Goal: Information Seeking & Learning: Find specific fact

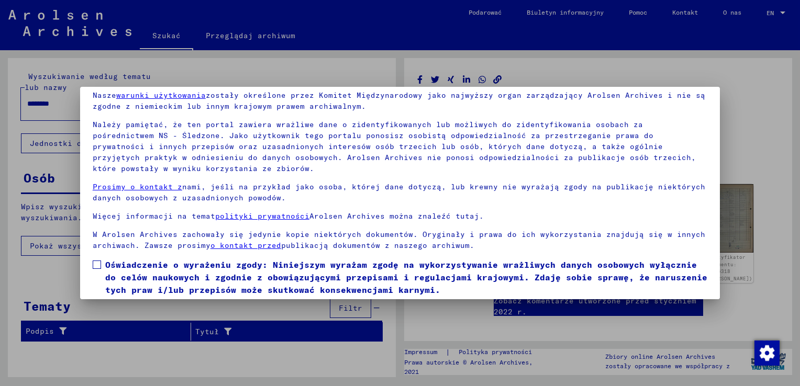
scroll to position [78, 0]
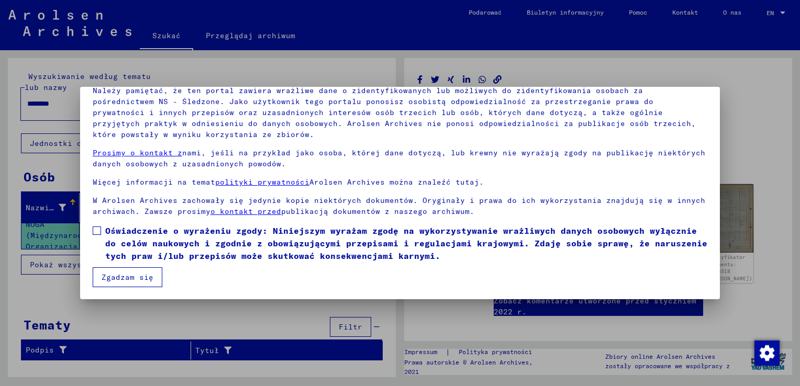
click at [97, 231] on span at bounding box center [97, 231] width 8 height 8
click at [113, 276] on button "Zgadzam się" at bounding box center [128, 278] width 70 height 20
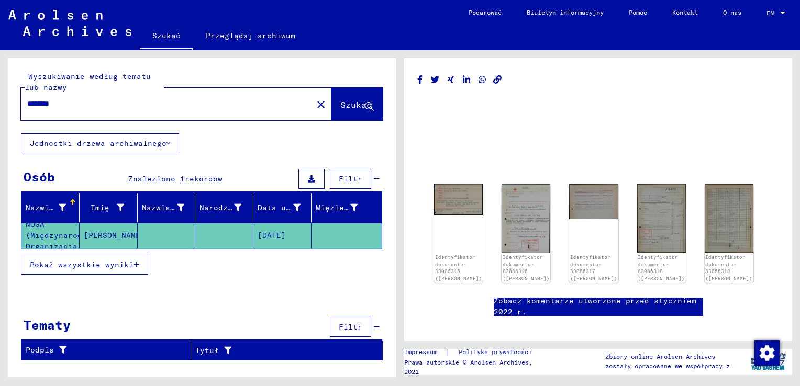
click at [89, 107] on input "********" at bounding box center [166, 103] width 279 height 11
type input "*"
type input "****"
click at [350, 103] on span "Szukać" at bounding box center [355, 104] width 31 height 10
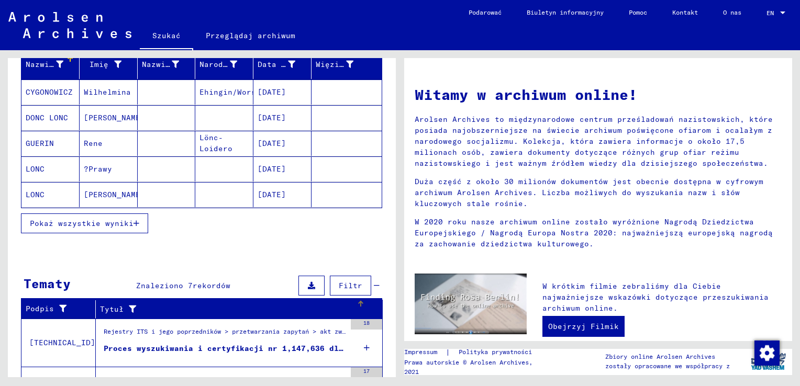
scroll to position [91, 0]
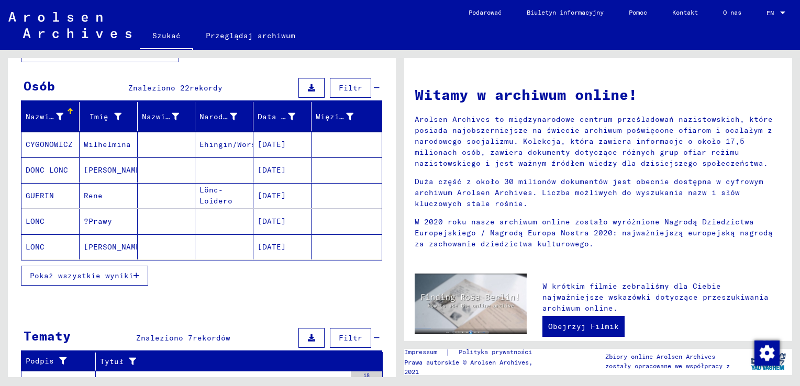
click at [279, 219] on mat-cell "[DATE]" at bounding box center [282, 221] width 58 height 25
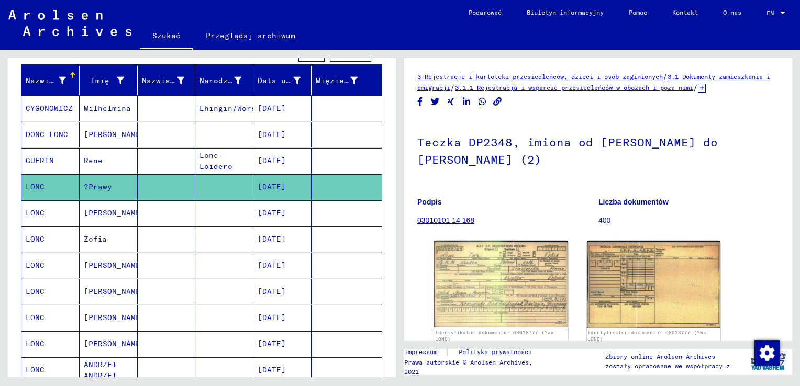
scroll to position [196, 0]
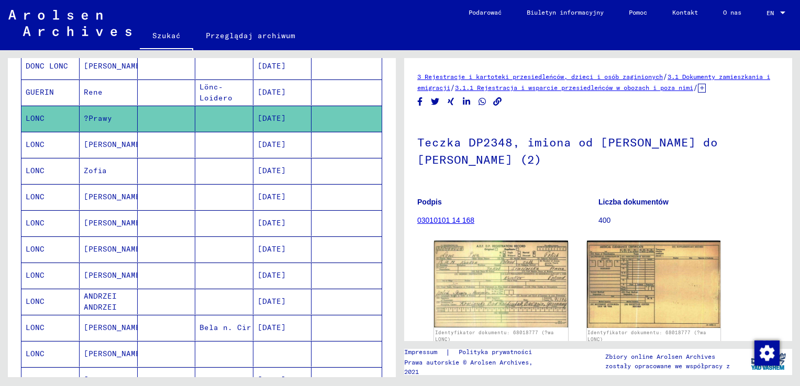
click at [49, 169] on mat-cell "LONC" at bounding box center [50, 171] width 58 height 26
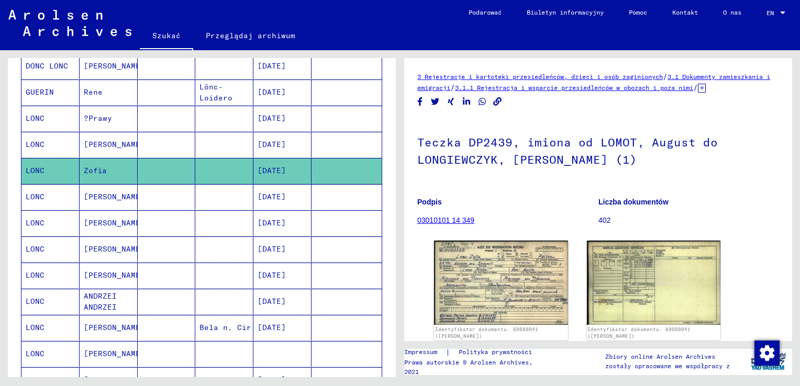
click at [272, 170] on mat-cell "[DATE]" at bounding box center [282, 171] width 58 height 26
click at [33, 166] on mat-cell "LONC" at bounding box center [50, 171] width 58 height 26
click at [327, 172] on mat-cell at bounding box center [347, 171] width 70 height 26
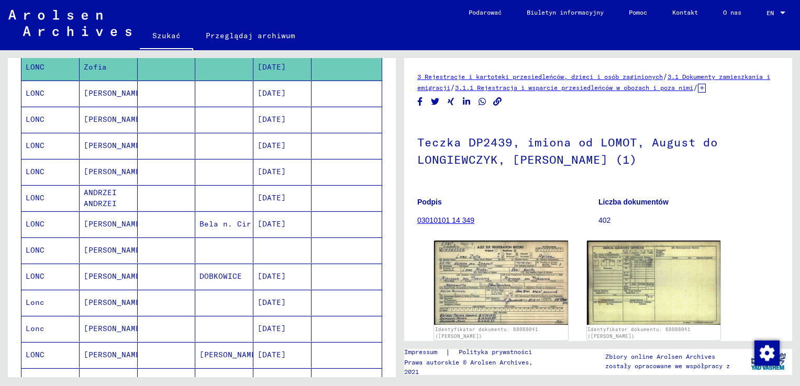
scroll to position [248, 0]
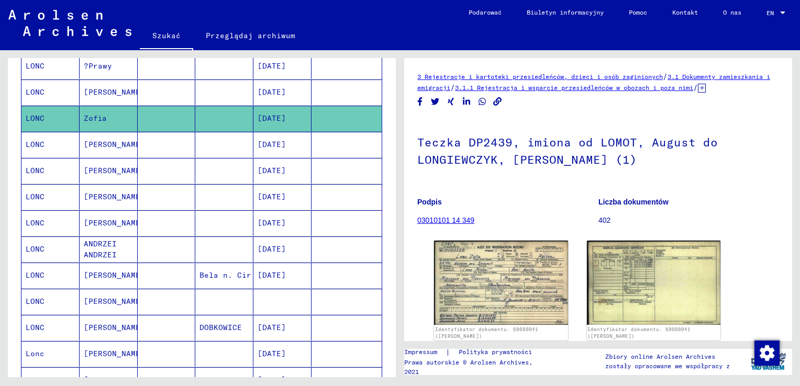
click at [159, 123] on mat-cell at bounding box center [167, 119] width 58 height 26
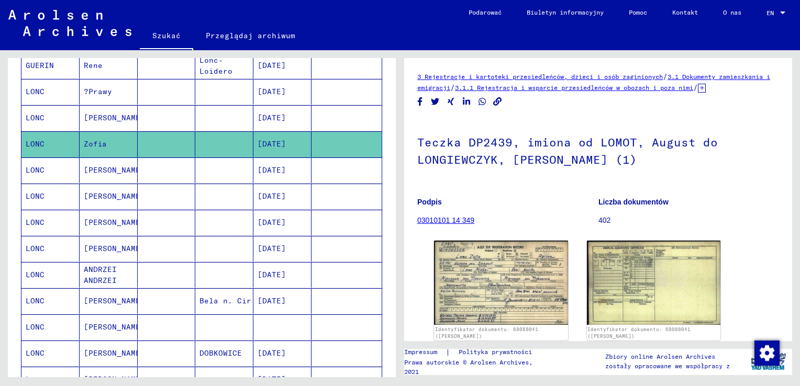
scroll to position [196, 0]
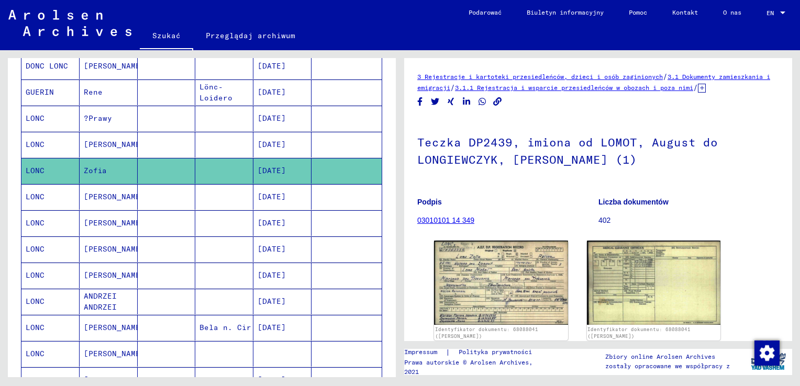
click at [291, 172] on mat-cell "[DATE]" at bounding box center [282, 171] width 58 height 26
click at [36, 166] on mat-cell "LONC" at bounding box center [50, 171] width 58 height 26
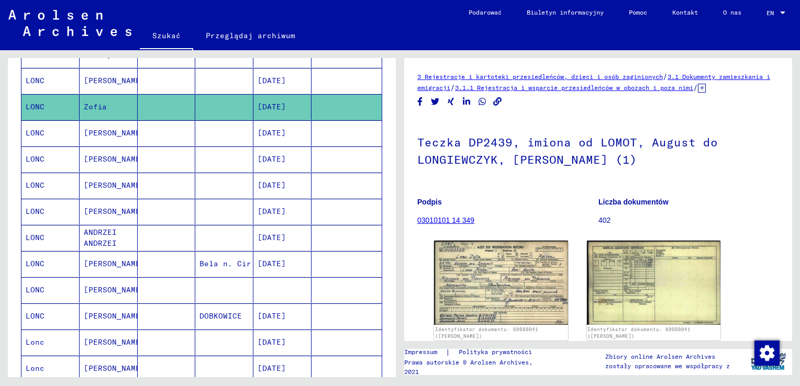
scroll to position [248, 0]
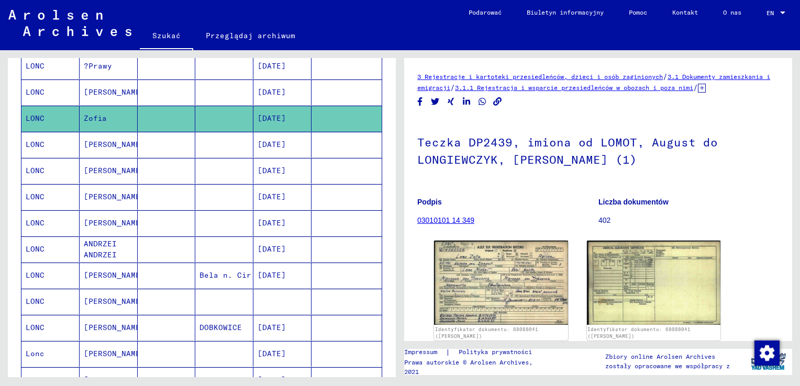
click at [331, 90] on mat-cell at bounding box center [347, 93] width 70 height 26
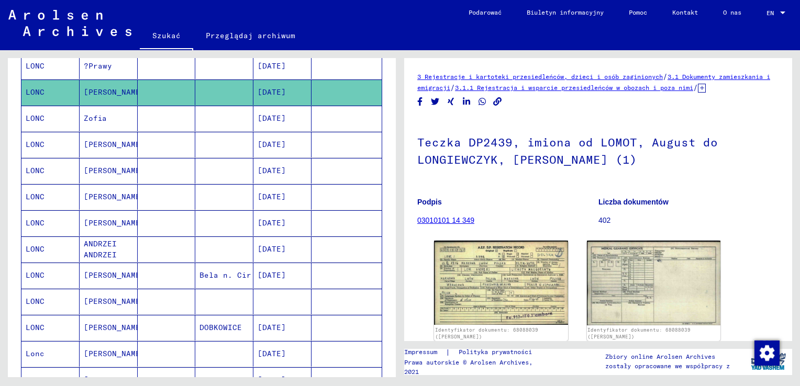
click at [282, 116] on mat-cell "[DATE]" at bounding box center [282, 119] width 58 height 26
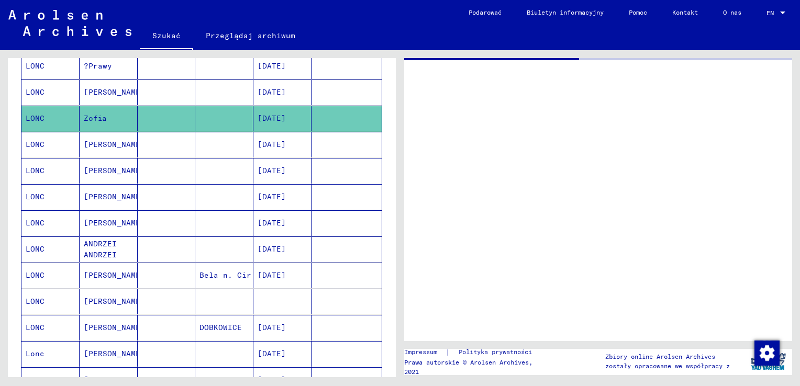
click at [282, 116] on mat-cell "[DATE]" at bounding box center [282, 119] width 58 height 26
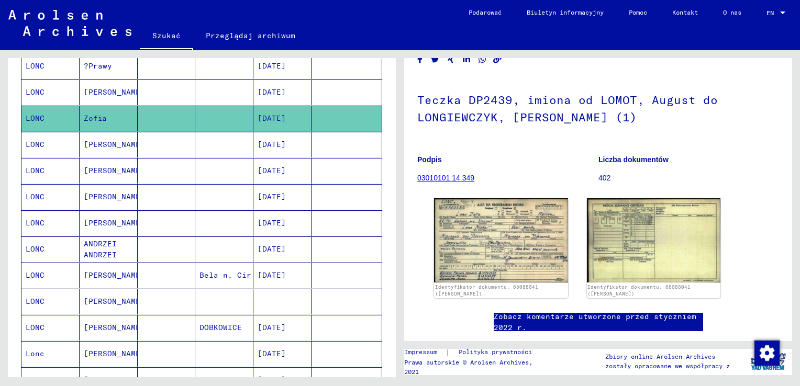
scroll to position [105, 0]
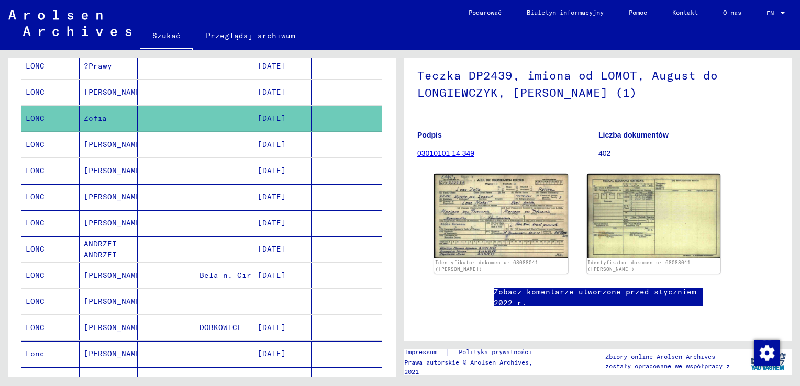
click at [498, 181] on img at bounding box center [501, 216] width 134 height 84
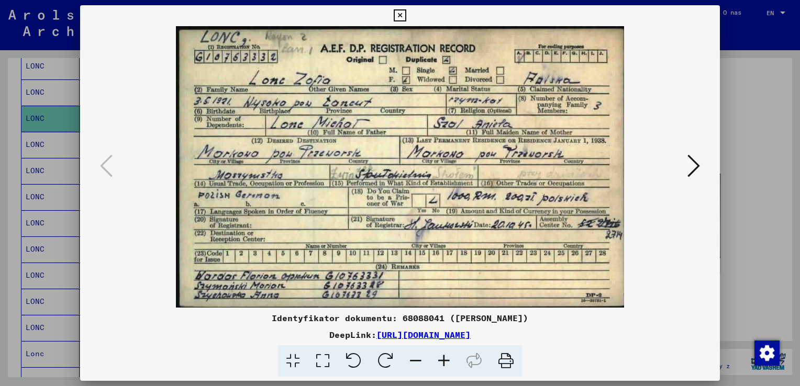
click at [398, 16] on icon at bounding box center [400, 15] width 12 height 13
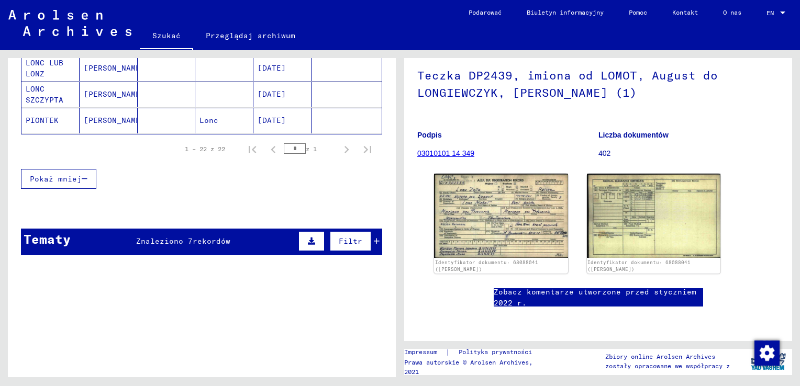
scroll to position [660, 0]
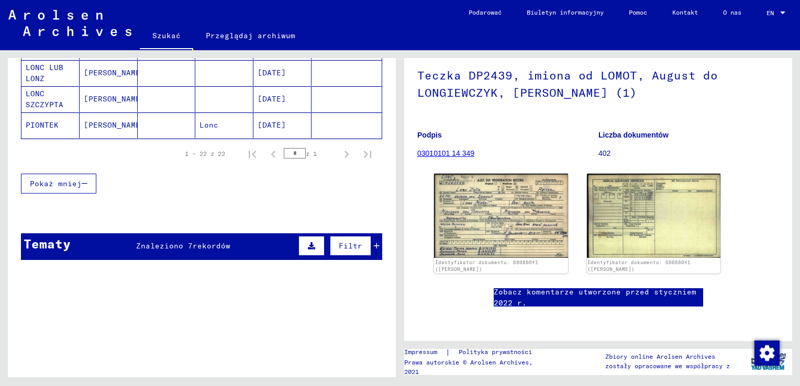
click at [177, 242] on span "Znaleziono 7" at bounding box center [164, 245] width 57 height 9
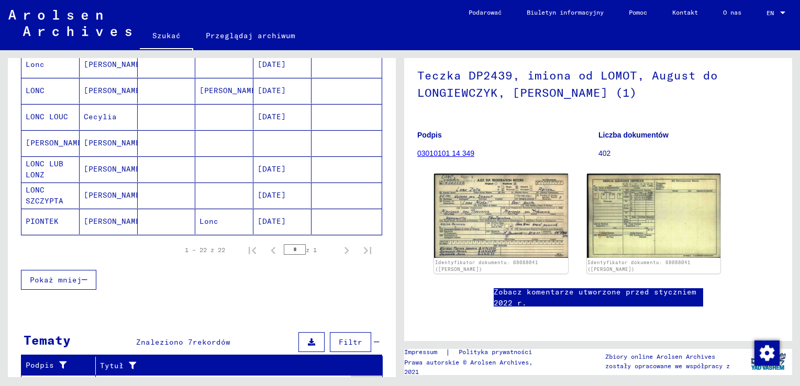
scroll to position [512, 0]
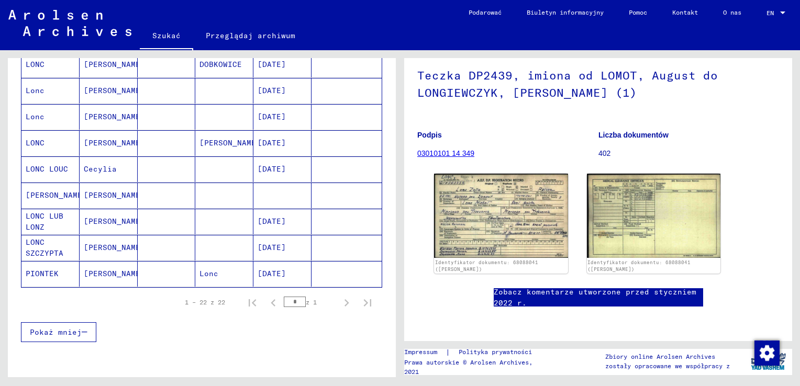
click at [40, 216] on mat-cell "LONC LUB LONZ" at bounding box center [50, 222] width 58 height 26
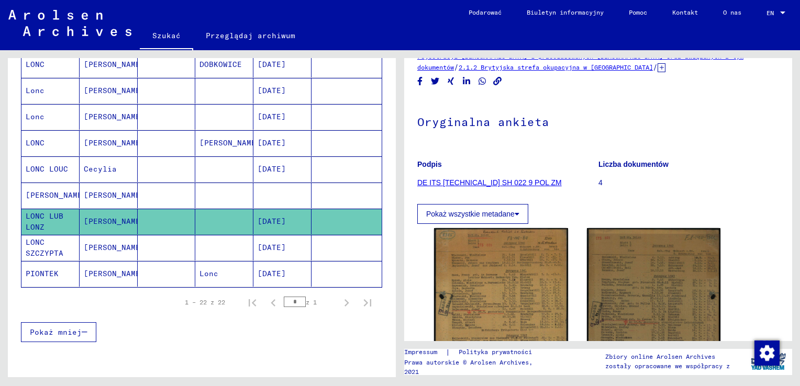
scroll to position [105, 0]
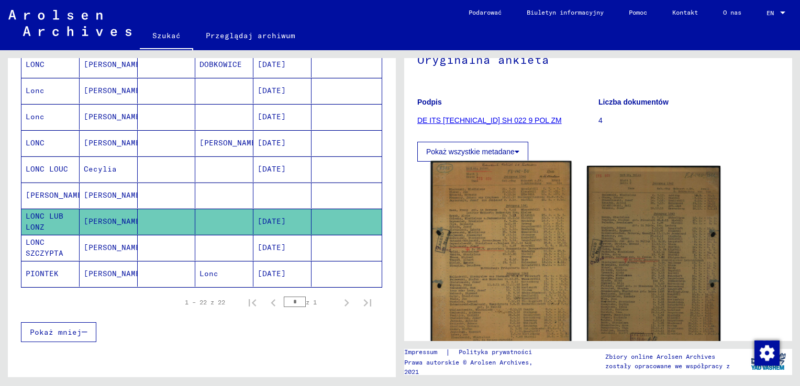
click at [502, 248] on img at bounding box center [501, 259] width 140 height 197
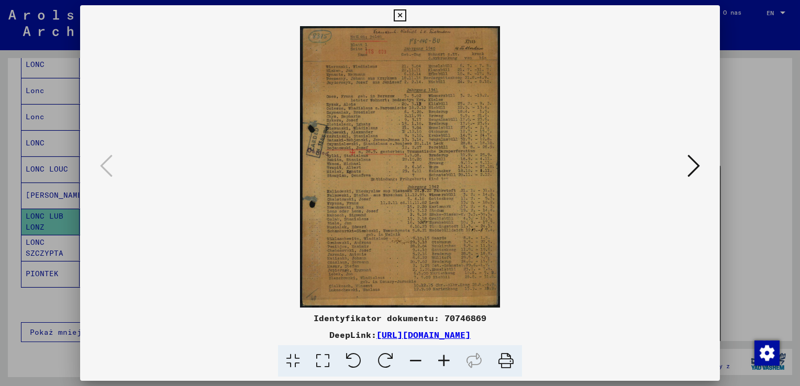
click at [440, 360] on icon at bounding box center [444, 362] width 28 height 32
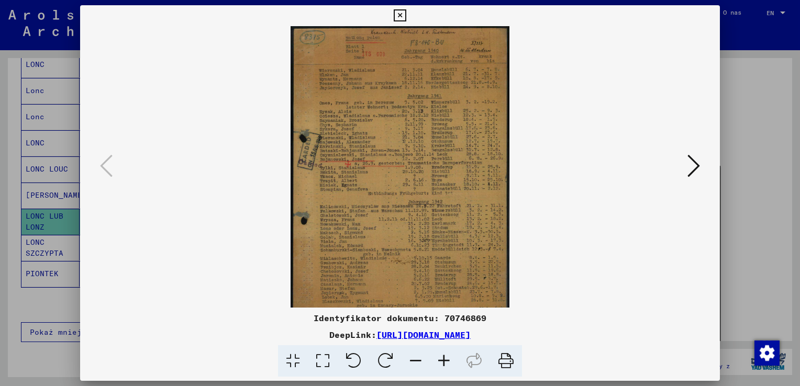
click at [440, 360] on icon at bounding box center [444, 362] width 28 height 32
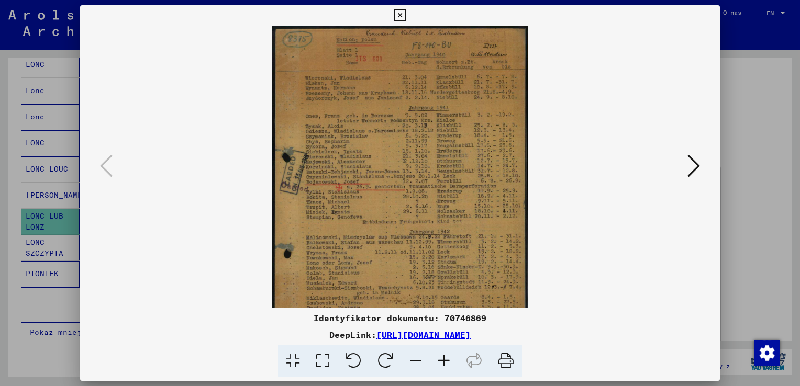
click at [440, 360] on icon at bounding box center [444, 362] width 28 height 32
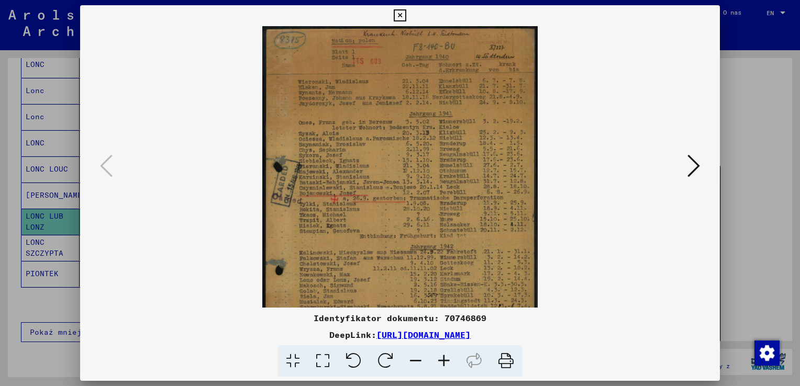
click at [440, 359] on icon at bounding box center [444, 362] width 28 height 32
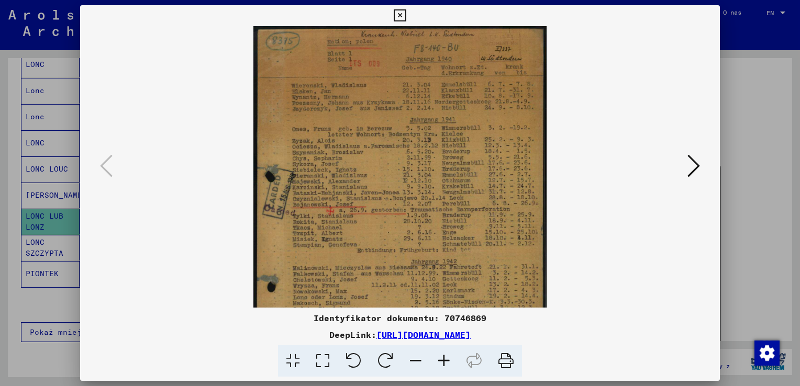
click at [440, 359] on icon at bounding box center [444, 362] width 28 height 32
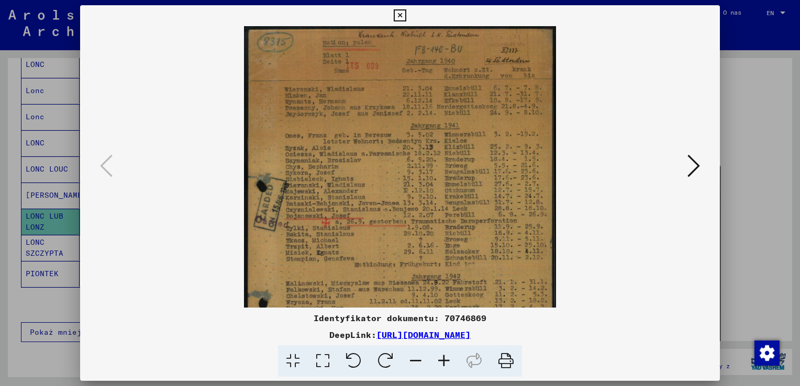
click at [440, 359] on icon at bounding box center [444, 362] width 28 height 32
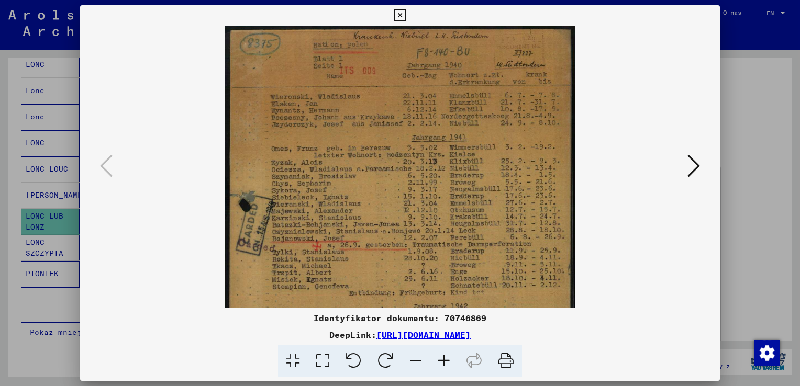
click at [440, 359] on icon at bounding box center [444, 362] width 28 height 32
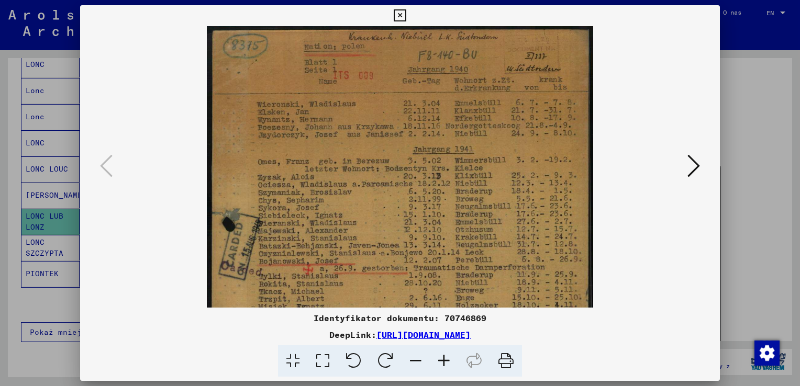
click at [440, 359] on icon at bounding box center [444, 362] width 28 height 32
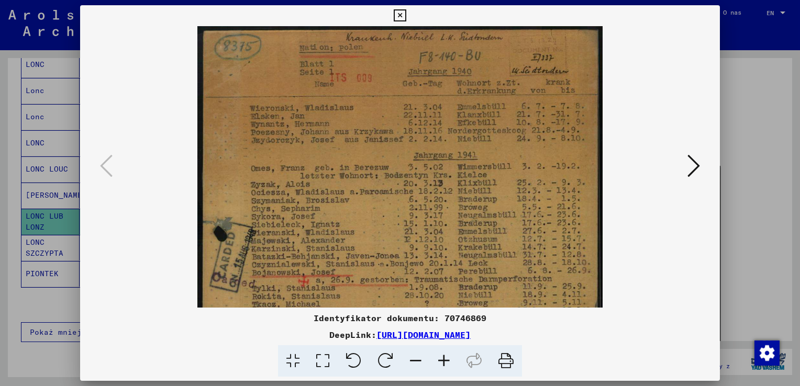
click at [440, 359] on icon at bounding box center [444, 362] width 28 height 32
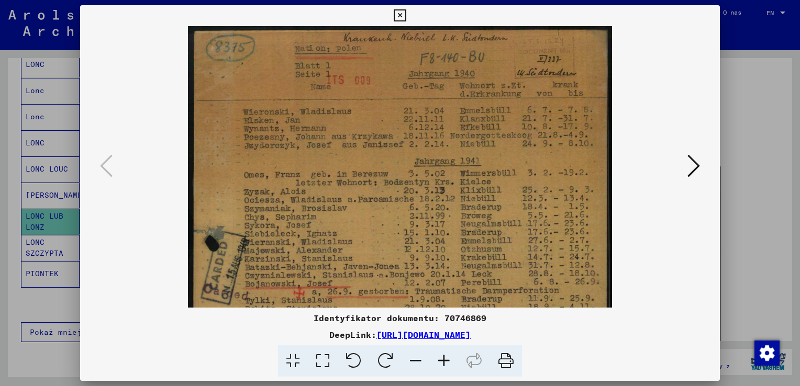
click at [440, 359] on icon at bounding box center [444, 362] width 28 height 32
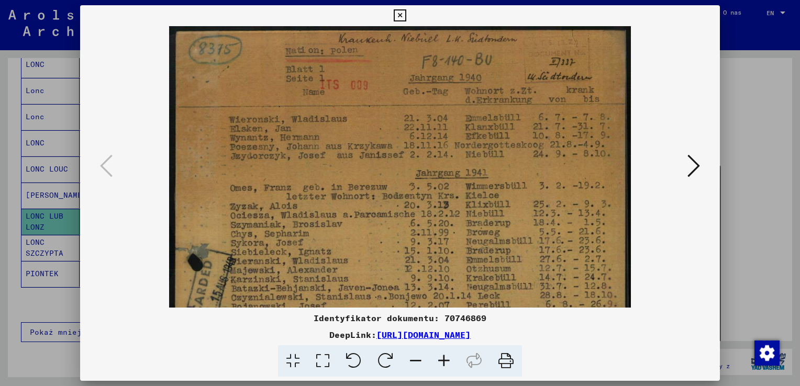
drag, startPoint x: 422, startPoint y: 150, endPoint x: 422, endPoint y: 187, distance: 37.7
click at [422, 187] on img at bounding box center [399, 350] width 461 height 648
click at [447, 357] on icon at bounding box center [444, 362] width 28 height 32
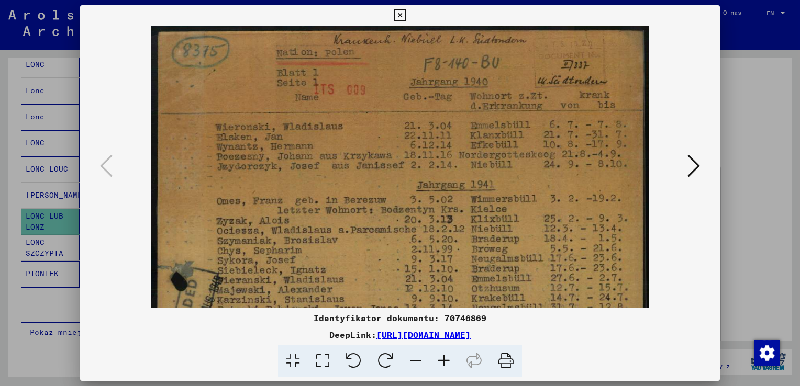
click at [447, 357] on icon at bounding box center [444, 362] width 28 height 32
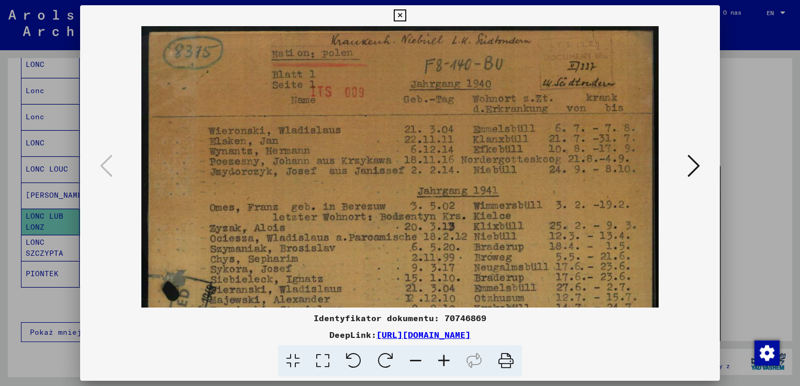
click at [447, 357] on icon at bounding box center [444, 362] width 28 height 32
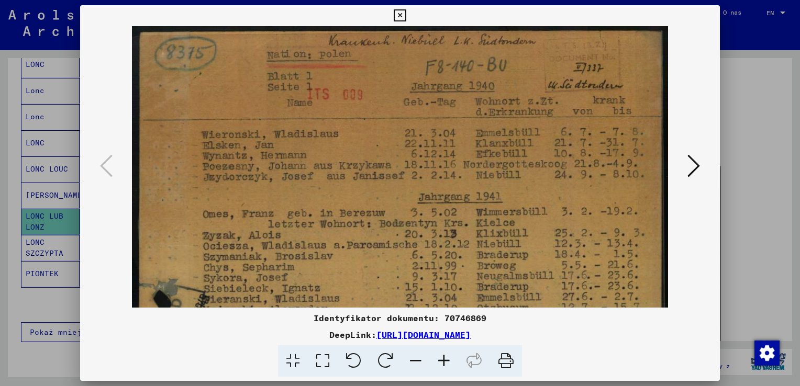
click at [447, 357] on icon at bounding box center [444, 362] width 28 height 32
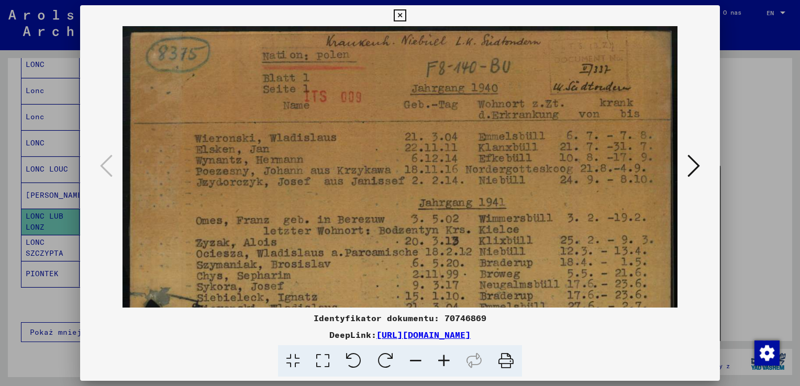
click at [447, 357] on icon at bounding box center [444, 362] width 28 height 32
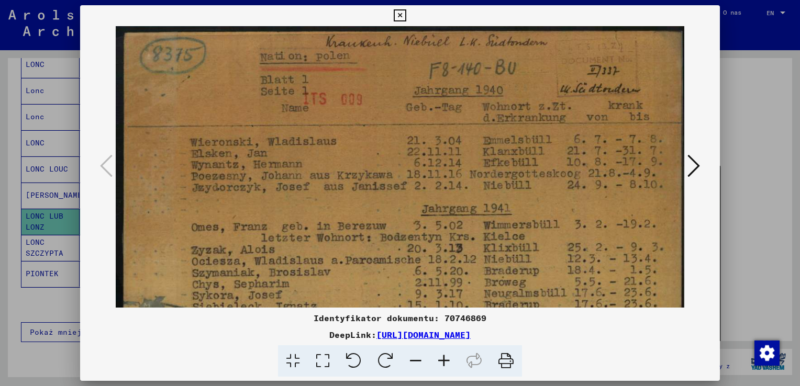
click at [447, 357] on icon at bounding box center [444, 362] width 28 height 32
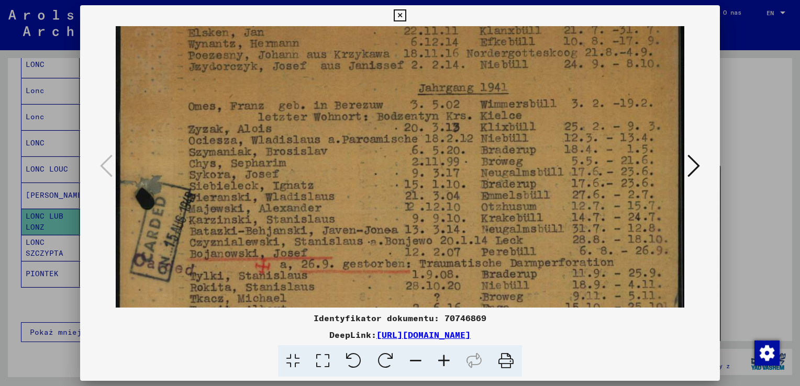
drag, startPoint x: 591, startPoint y: 180, endPoint x: 578, endPoint y: 64, distance: 116.4
click at [584, 58] on img at bounding box center [399, 307] width 573 height 805
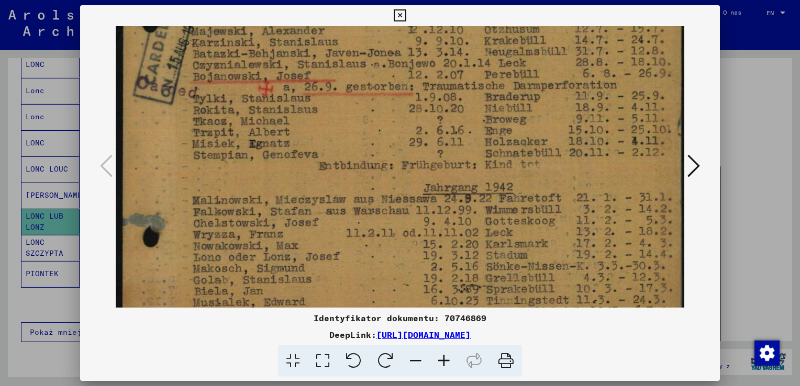
drag, startPoint x: 433, startPoint y: 267, endPoint x: 467, endPoint y: 92, distance: 178.6
click at [467, 92] on img at bounding box center [402, 130] width 573 height 805
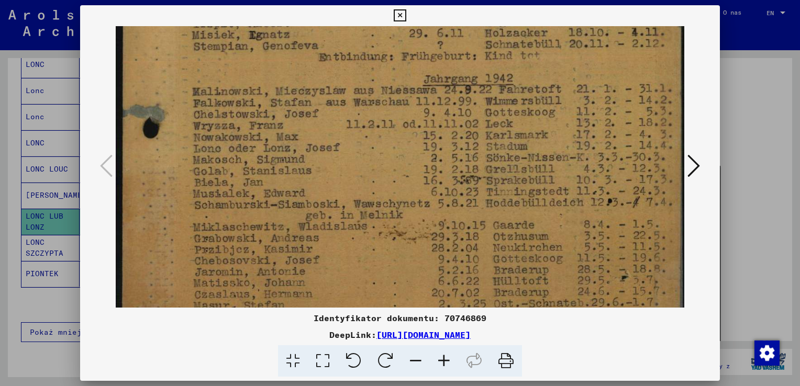
scroll to position [410, 0]
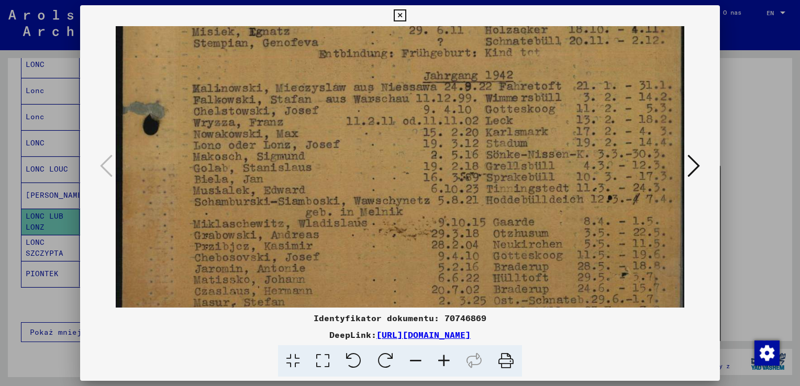
drag, startPoint x: 453, startPoint y: 268, endPoint x: 464, endPoint y: 162, distance: 106.3
click at [464, 162] on img at bounding box center [402, 18] width 573 height 805
click at [692, 171] on icon at bounding box center [693, 165] width 13 height 25
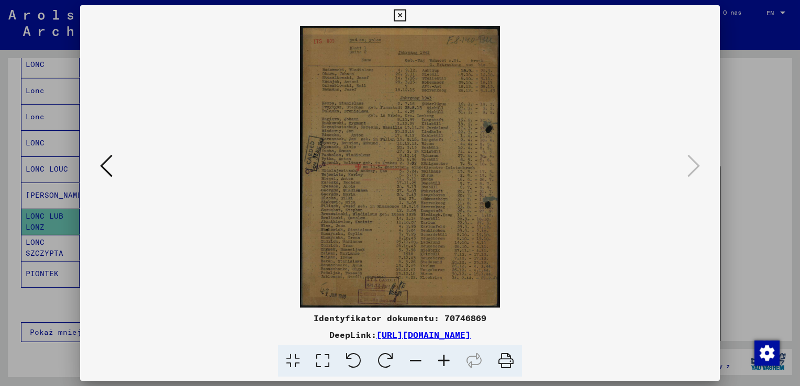
scroll to position [0, 0]
click at [396, 17] on icon at bounding box center [400, 15] width 12 height 13
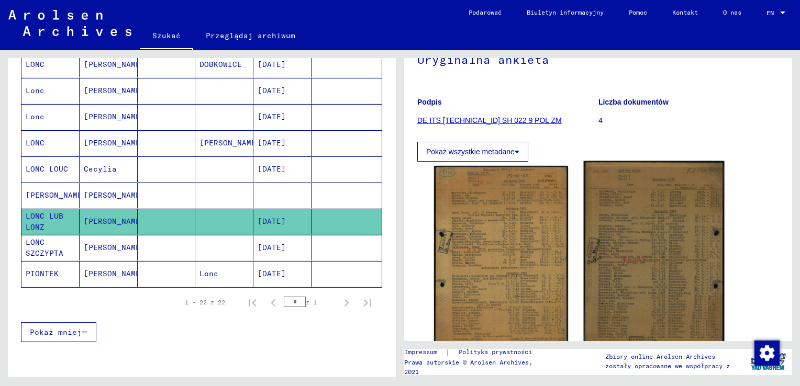
click at [686, 257] on img at bounding box center [653, 259] width 140 height 197
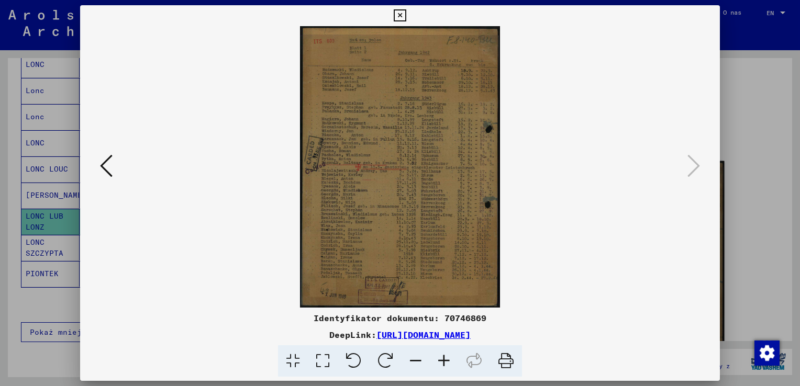
click at [686, 257] on div at bounding box center [400, 167] width 640 height 282
drag, startPoint x: 741, startPoint y: 147, endPoint x: 740, endPoint y: 57, distance: 90.1
click at [741, 143] on div at bounding box center [400, 193] width 800 height 386
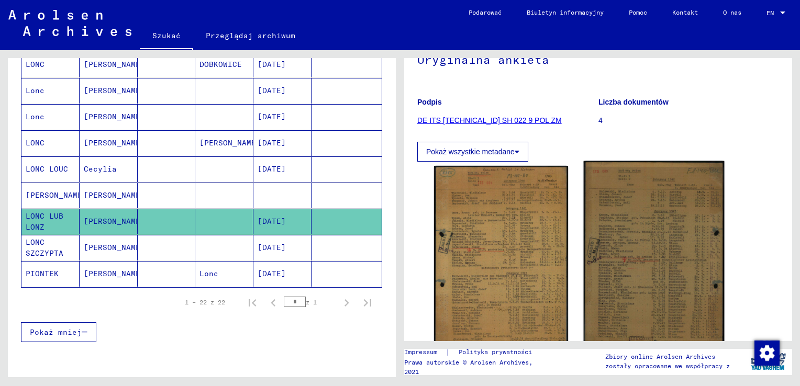
click at [628, 221] on img at bounding box center [653, 259] width 140 height 197
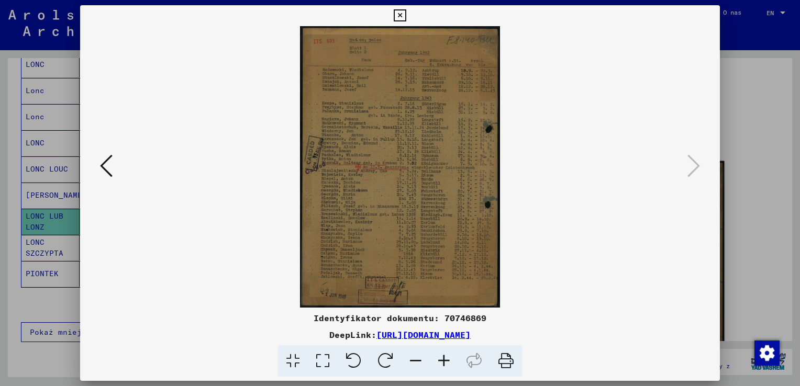
click at [628, 221] on img at bounding box center [400, 167] width 569 height 282
click at [440, 363] on icon at bounding box center [444, 362] width 28 height 32
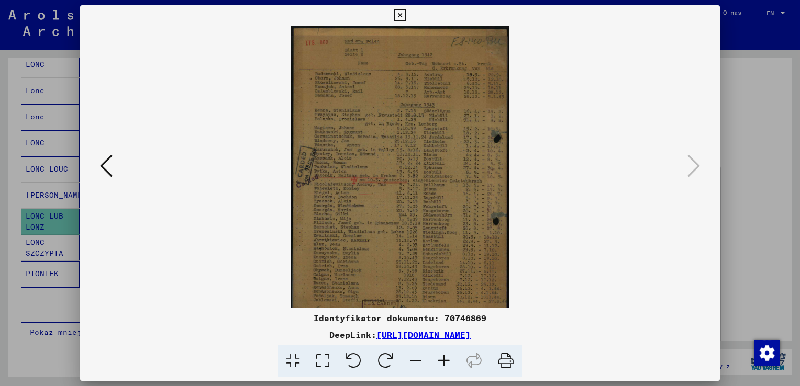
click at [440, 363] on icon at bounding box center [444, 362] width 28 height 32
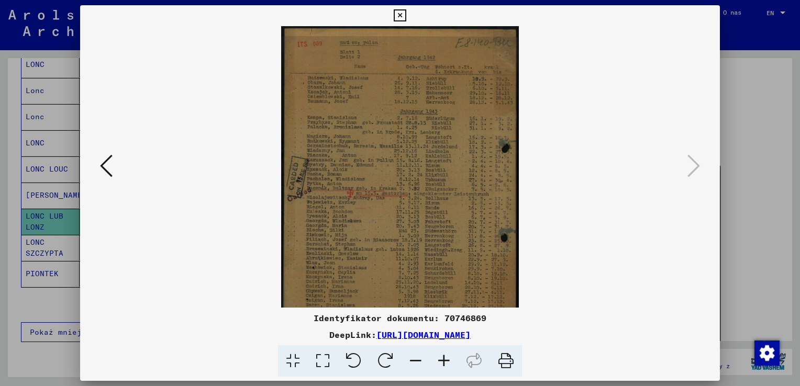
click at [440, 363] on icon at bounding box center [444, 362] width 28 height 32
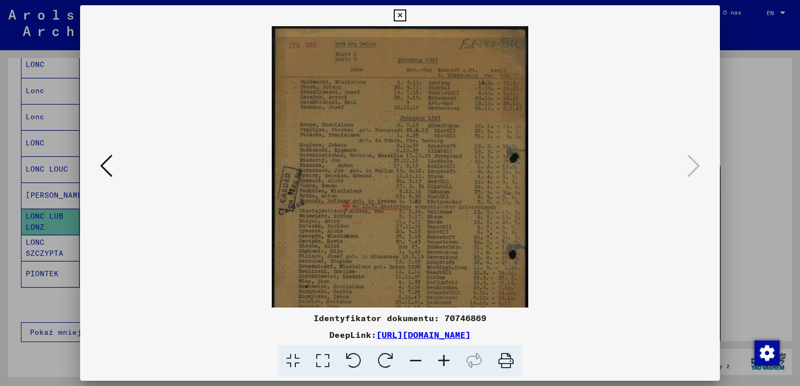
click at [440, 363] on icon at bounding box center [444, 362] width 28 height 32
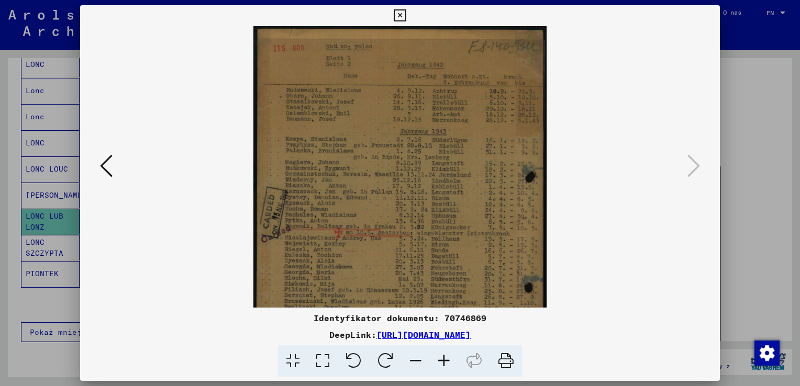
click at [440, 363] on icon at bounding box center [444, 362] width 28 height 32
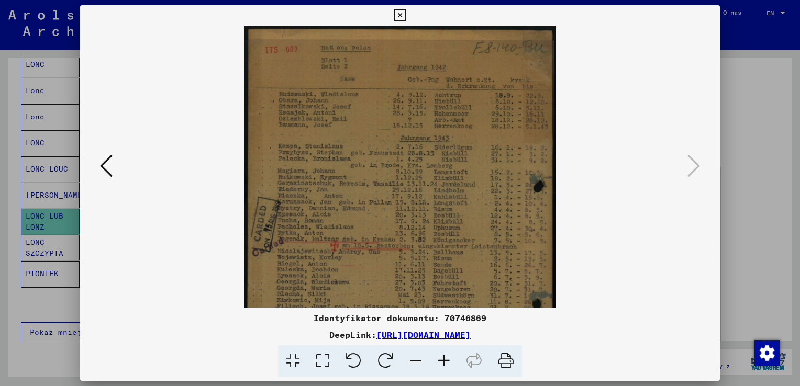
click at [440, 363] on icon at bounding box center [444, 362] width 28 height 32
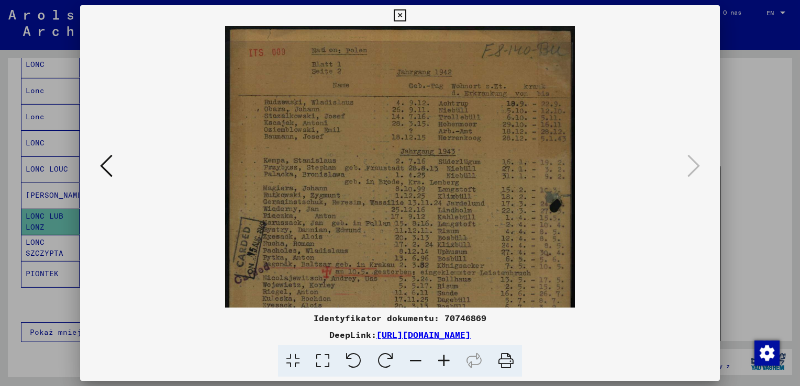
click at [440, 363] on icon at bounding box center [444, 362] width 28 height 32
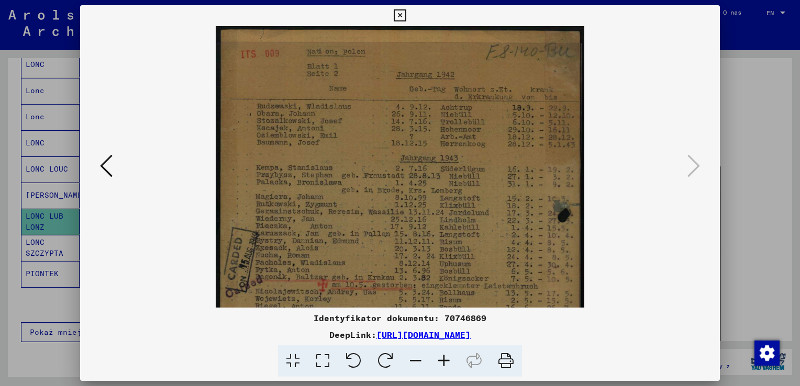
click at [441, 363] on icon at bounding box center [444, 362] width 28 height 32
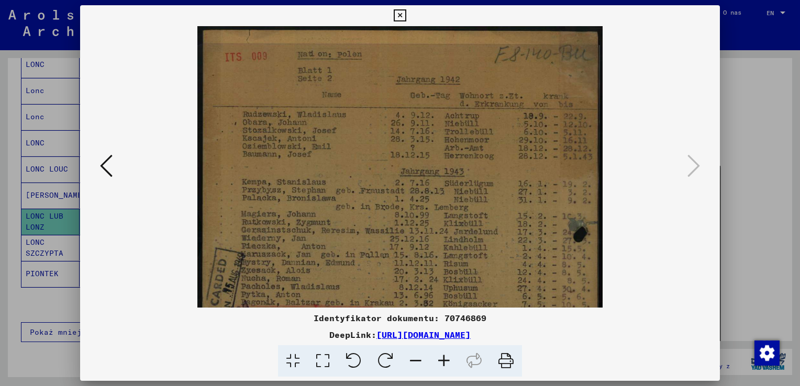
click at [441, 363] on icon at bounding box center [444, 362] width 28 height 32
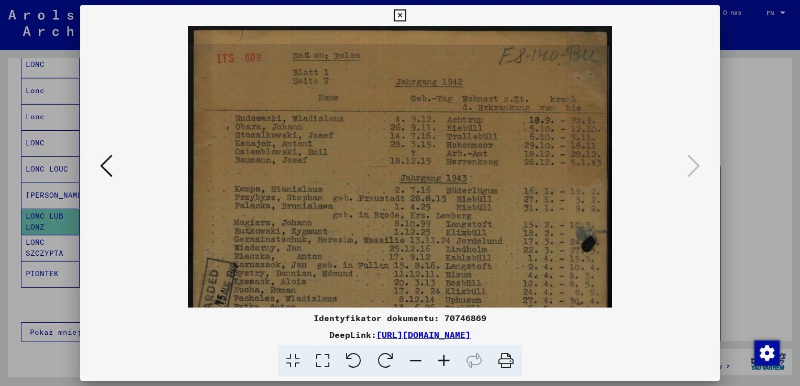
click at [441, 363] on icon at bounding box center [444, 362] width 28 height 32
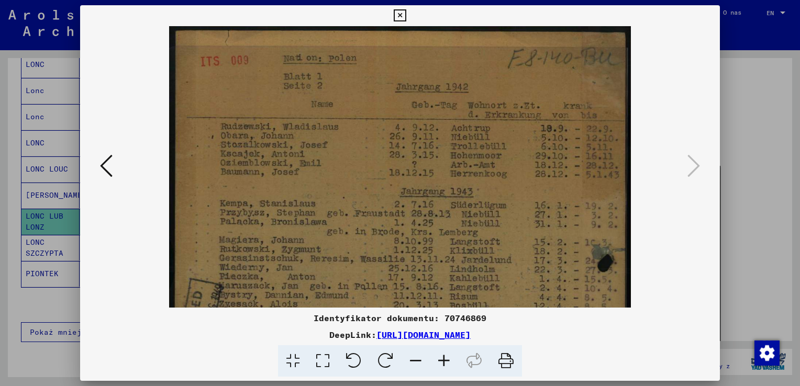
click at [441, 363] on icon at bounding box center [444, 362] width 28 height 32
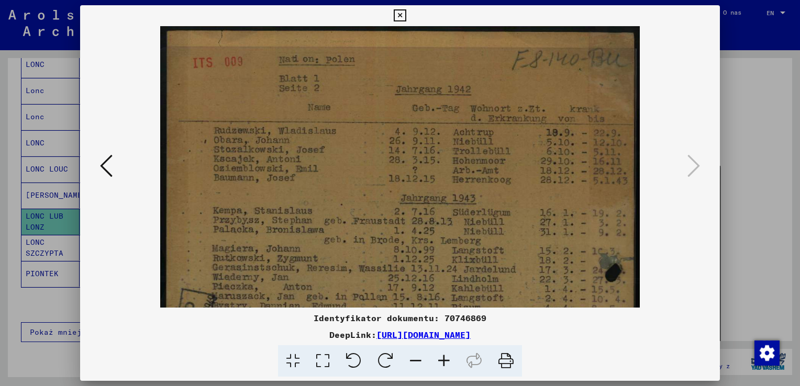
click at [441, 363] on icon at bounding box center [444, 362] width 28 height 32
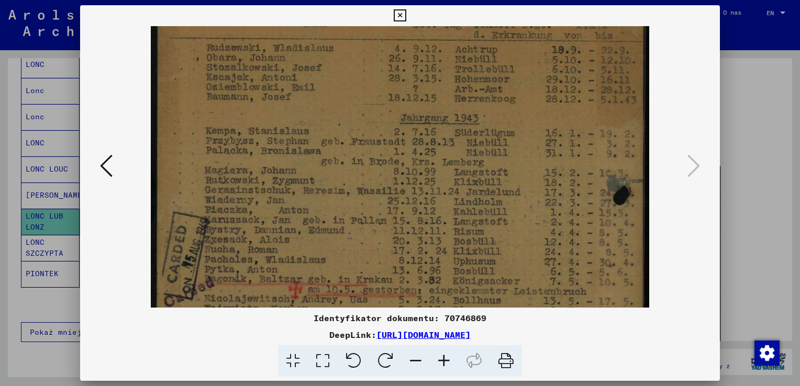
drag, startPoint x: 442, startPoint y: 229, endPoint x: 447, endPoint y: 143, distance: 86.0
click at [447, 143] on img at bounding box center [400, 289] width 498 height 700
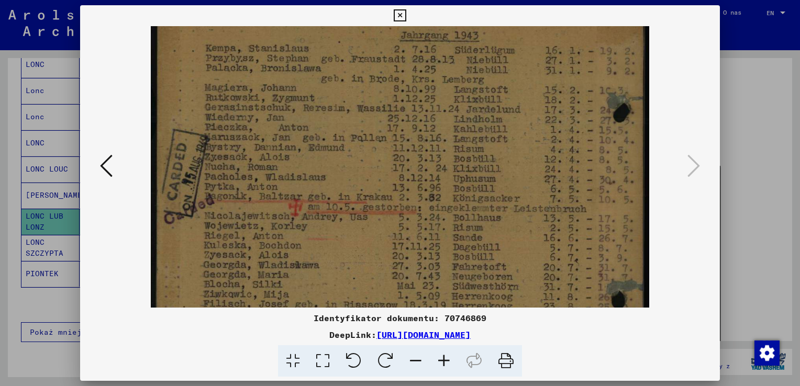
scroll to position [171, 0]
drag, startPoint x: 381, startPoint y: 249, endPoint x: 396, endPoint y: 166, distance: 84.0
click at [396, 166] on img at bounding box center [400, 205] width 498 height 700
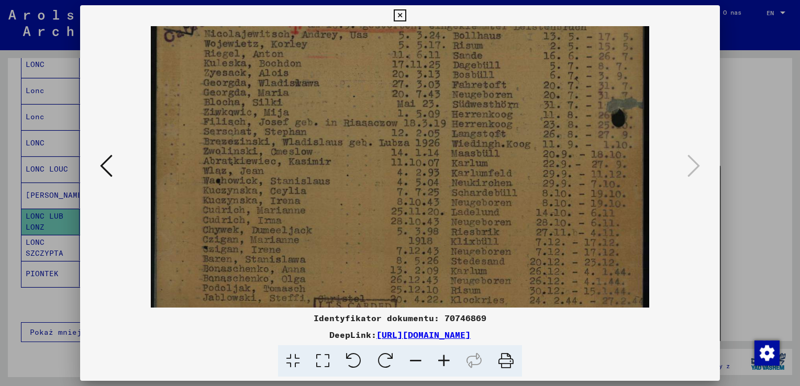
drag, startPoint x: 406, startPoint y: 250, endPoint x: 406, endPoint y: 83, distance: 167.5
click at [406, 83] on img at bounding box center [400, 24] width 498 height 700
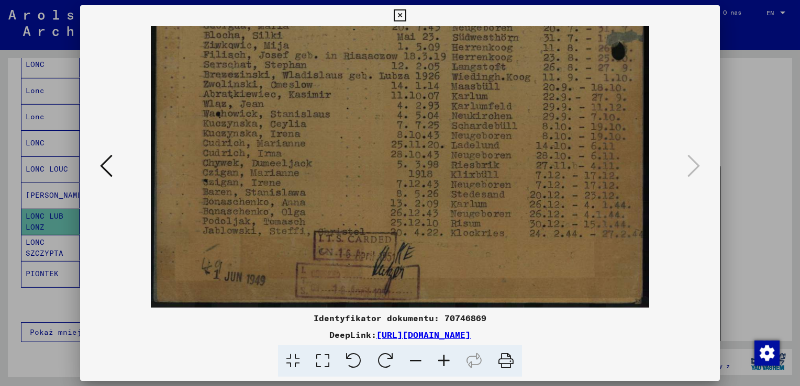
drag, startPoint x: 438, startPoint y: 194, endPoint x: 439, endPoint y: 85, distance: 108.9
click at [424, 358] on icon at bounding box center [416, 362] width 28 height 32
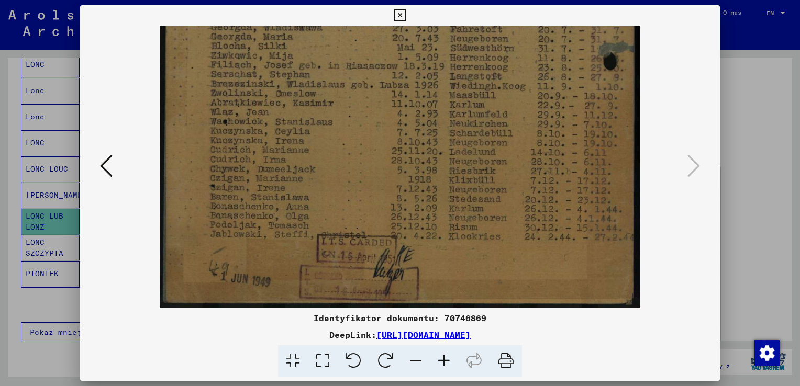
click at [424, 358] on icon at bounding box center [416, 362] width 28 height 32
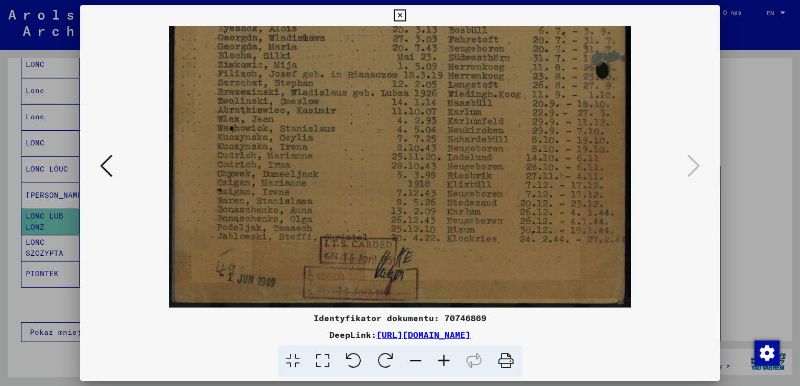
click at [108, 160] on icon at bounding box center [106, 165] width 13 height 25
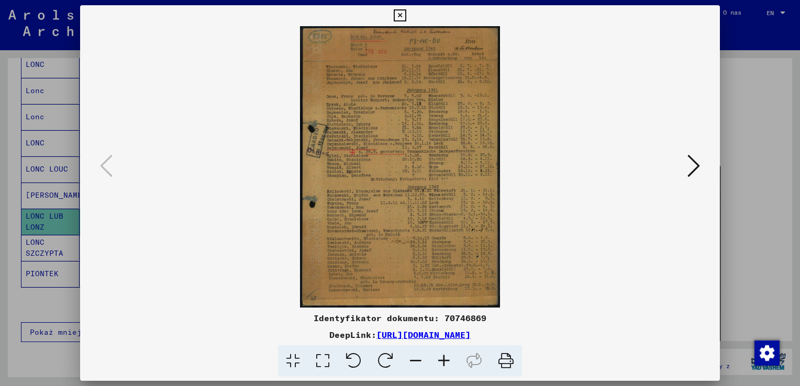
scroll to position [0, 0]
click at [689, 166] on icon at bounding box center [693, 165] width 13 height 25
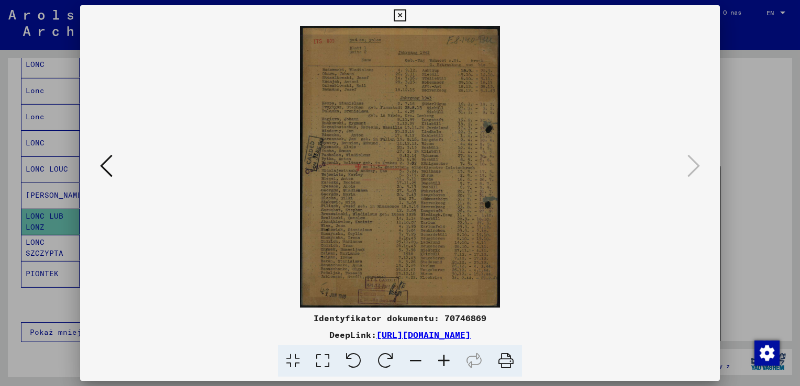
click at [470, 170] on img at bounding box center [400, 167] width 201 height 282
click at [402, 12] on icon at bounding box center [400, 15] width 12 height 13
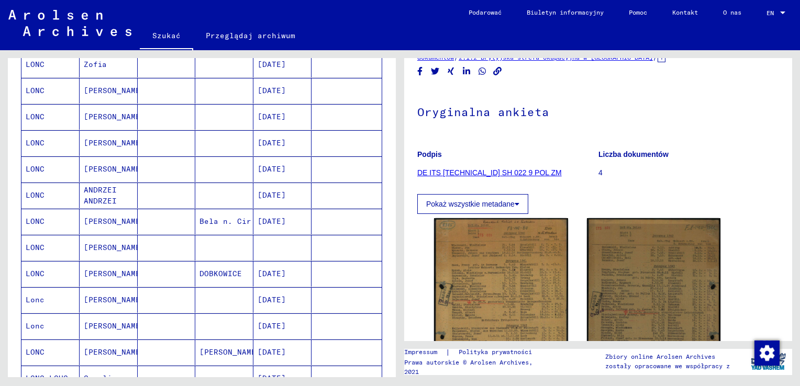
scroll to position [250, 0]
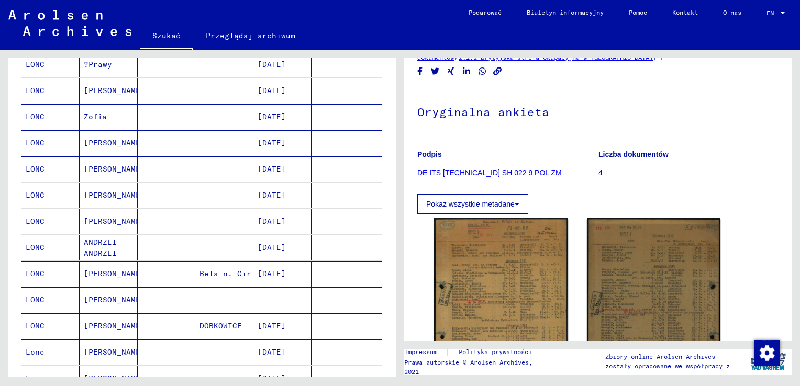
click at [37, 293] on mat-cell "LONC" at bounding box center [50, 300] width 58 height 26
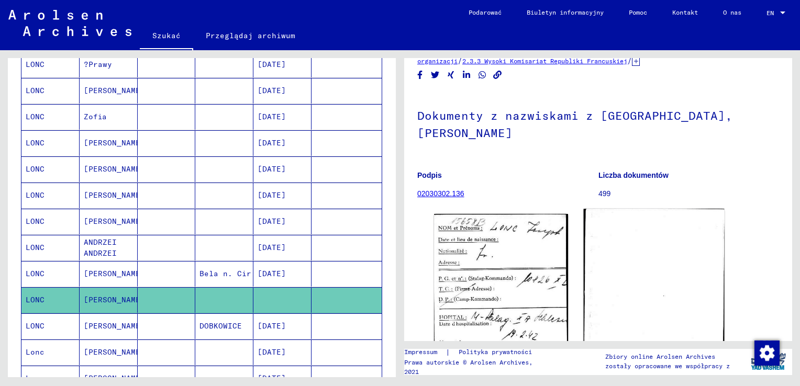
scroll to position [105, 0]
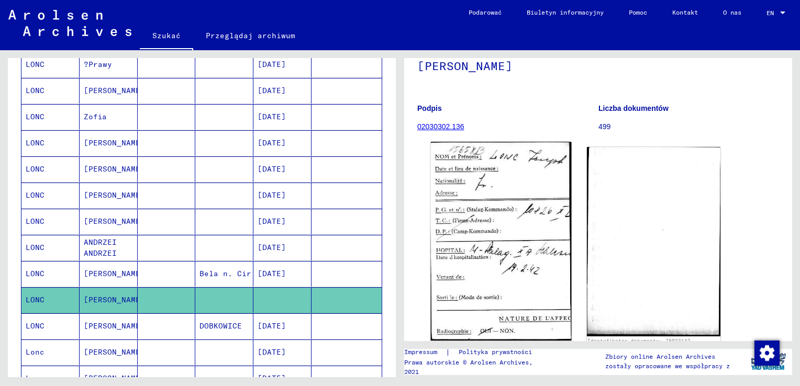
click at [517, 217] on img at bounding box center [501, 241] width 140 height 199
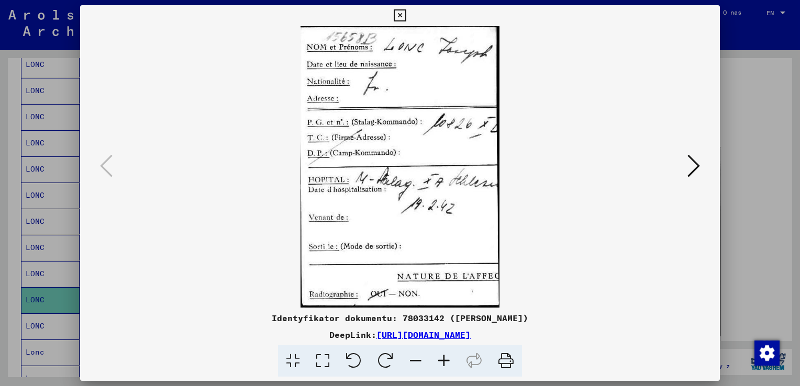
click at [446, 357] on icon at bounding box center [444, 362] width 28 height 32
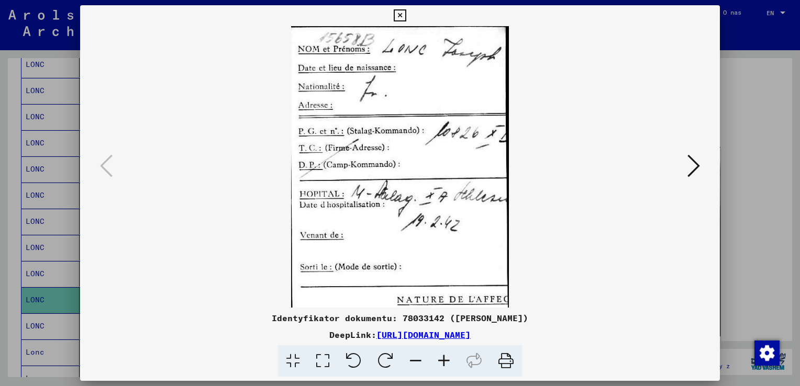
click at [446, 357] on icon at bounding box center [444, 362] width 28 height 32
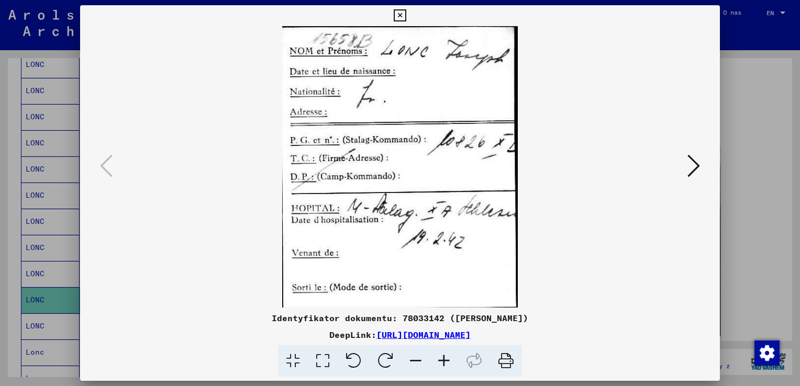
click at [446, 357] on icon at bounding box center [444, 362] width 28 height 32
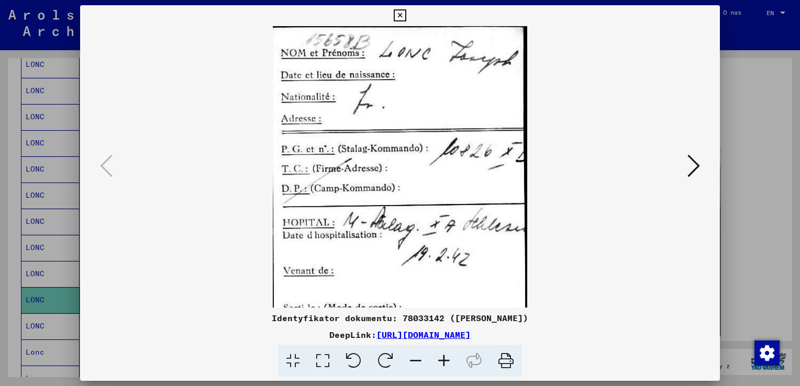
click at [446, 357] on icon at bounding box center [444, 362] width 28 height 32
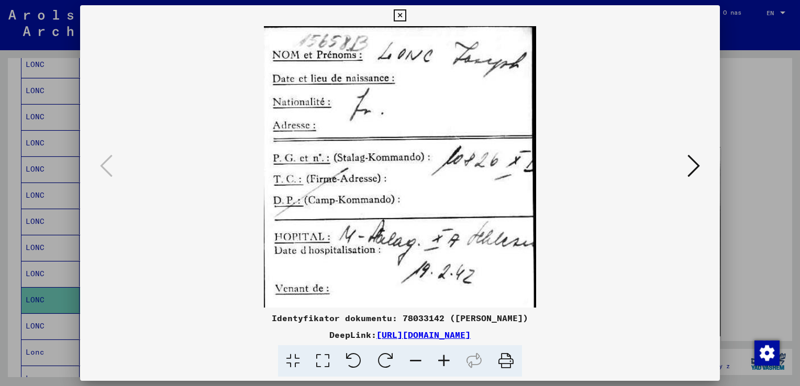
click at [446, 357] on icon at bounding box center [444, 362] width 28 height 32
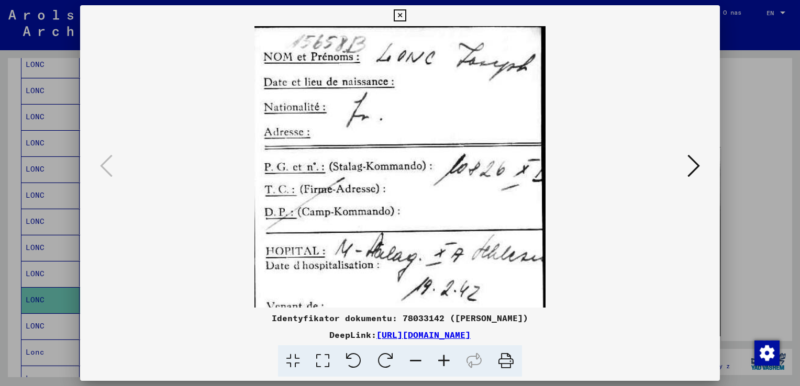
click at [446, 357] on icon at bounding box center [444, 362] width 28 height 32
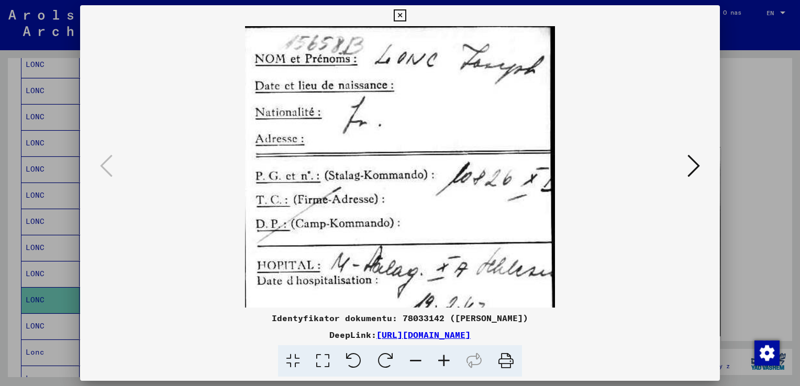
click at [446, 357] on icon at bounding box center [444, 362] width 28 height 32
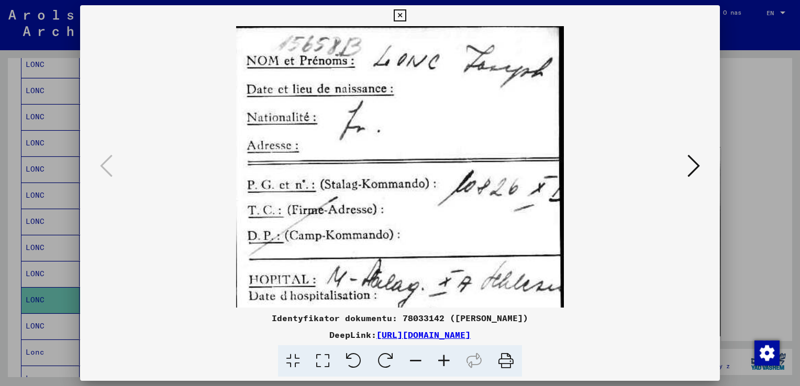
click at [446, 357] on icon at bounding box center [444, 362] width 28 height 32
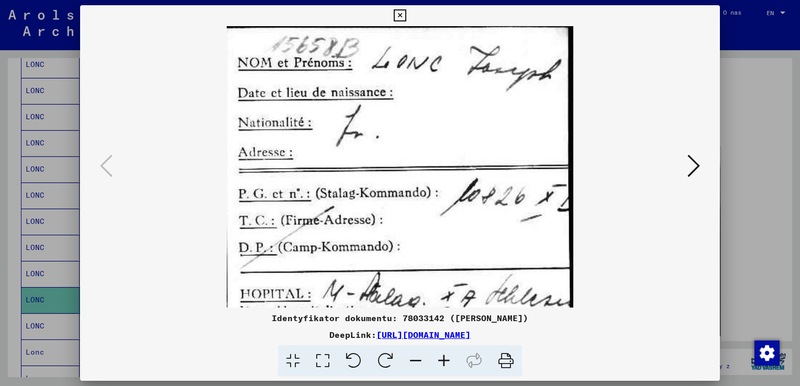
click at [446, 357] on icon at bounding box center [444, 362] width 28 height 32
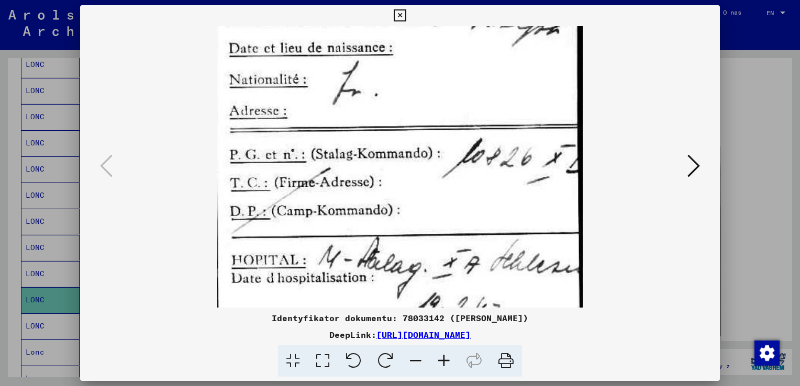
scroll to position [106, 0]
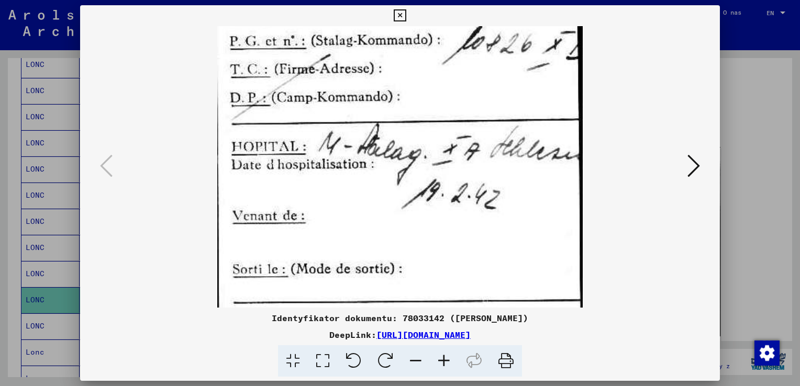
drag, startPoint x: 437, startPoint y: 252, endPoint x: 430, endPoint y: 92, distance: 159.8
click at [430, 92] on img at bounding box center [399, 122] width 365 height 517
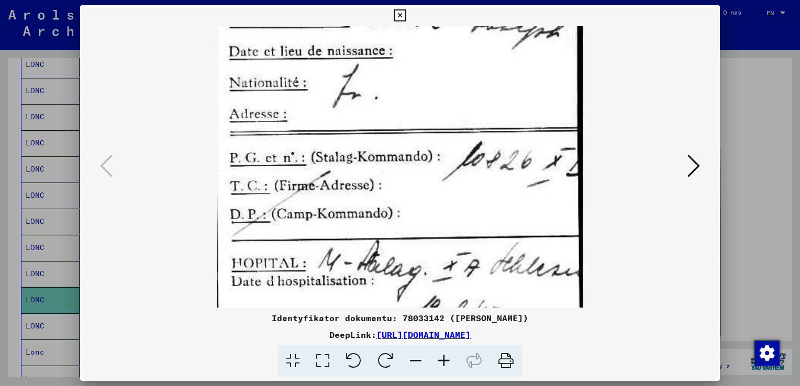
scroll to position [38, 0]
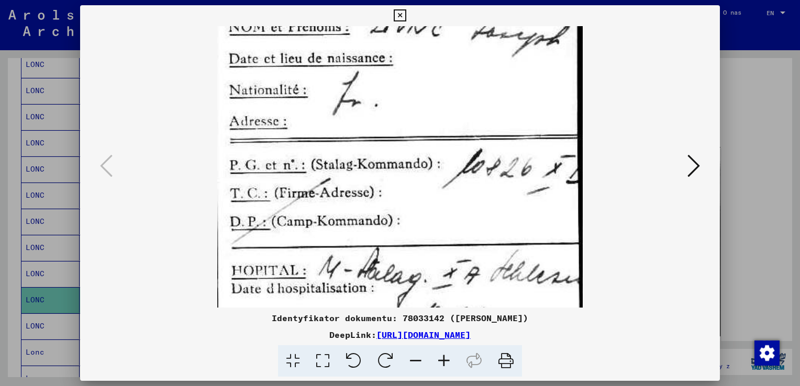
drag, startPoint x: 444, startPoint y: 244, endPoint x: 471, endPoint y: 332, distance: 91.3
click at [471, 332] on div "Identyfikator dokumentu: 78033142 ([PERSON_NAME]) DeepLink: [URL][DOMAIN_NAME]" at bounding box center [400, 191] width 640 height 372
click at [471, 332] on link "[URL][DOMAIN_NAME]" at bounding box center [423, 335] width 94 height 10
click at [398, 14] on icon at bounding box center [400, 15] width 12 height 13
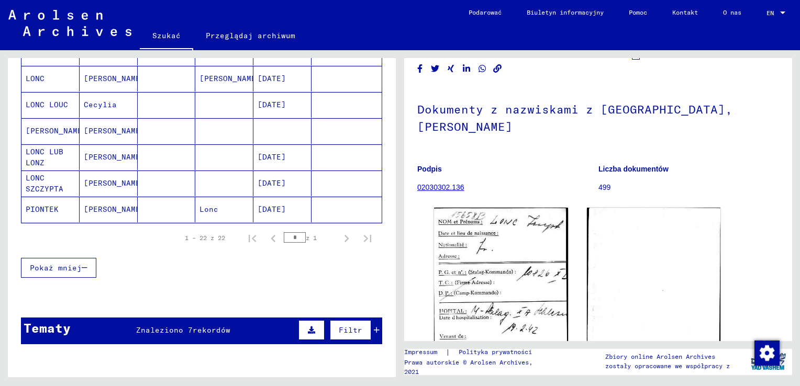
scroll to position [0, 0]
